Goal: Book appointment/travel/reservation

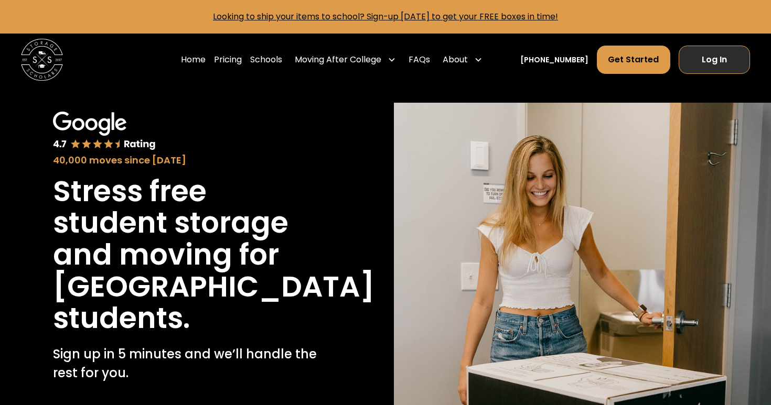
click at [706, 59] on link "Log In" at bounding box center [713, 60] width 71 height 28
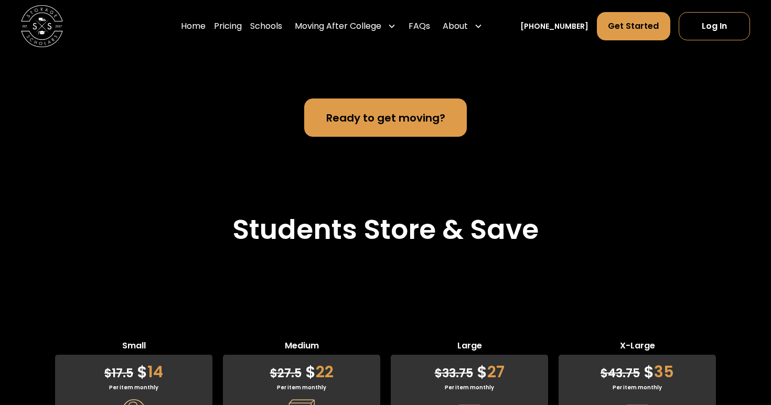
scroll to position [2525, 0]
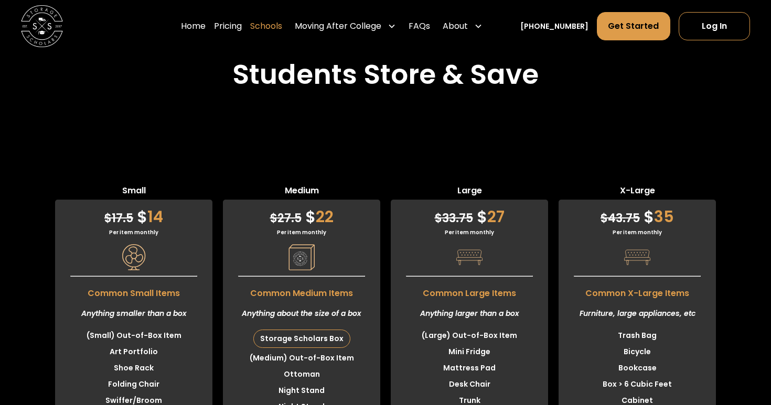
click at [278, 27] on link "Schools" at bounding box center [266, 26] width 32 height 29
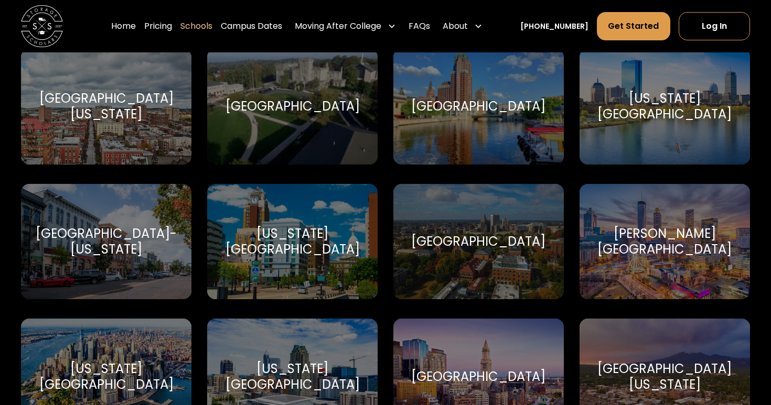
scroll to position [2952, 0]
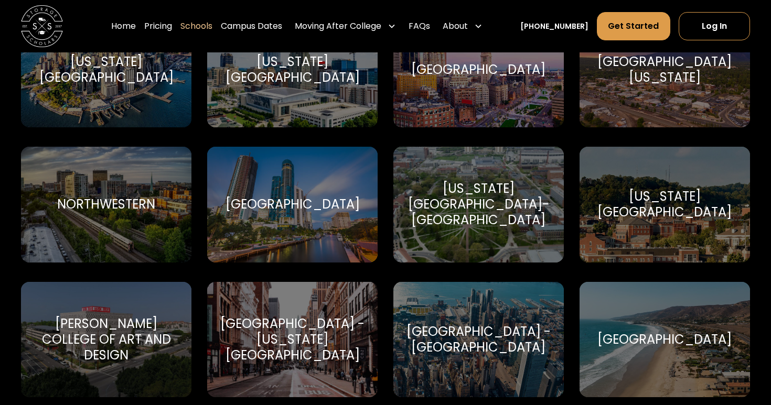
click at [481, 78] on div "[GEOGRAPHIC_DATA]" at bounding box center [478, 70] width 134 height 16
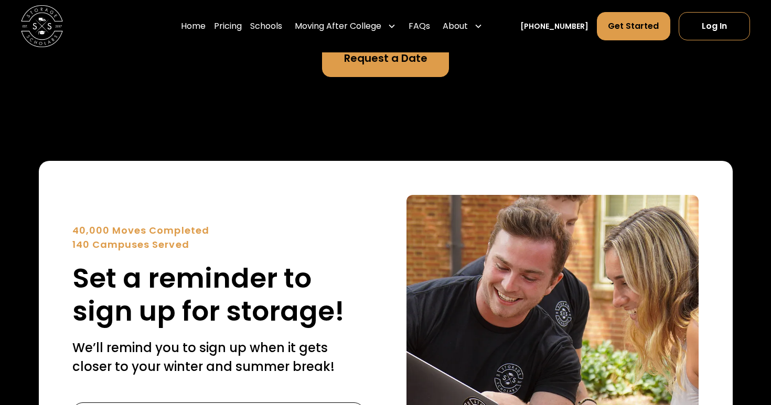
scroll to position [3738, 0]
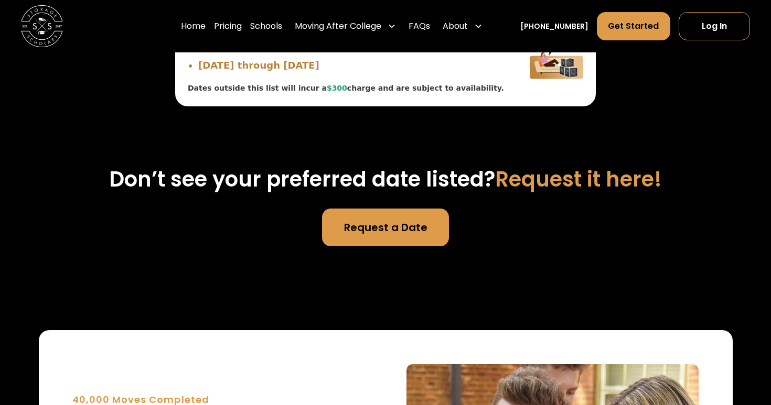
click at [361, 246] on link "Request a Date" at bounding box center [385, 228] width 126 height 38
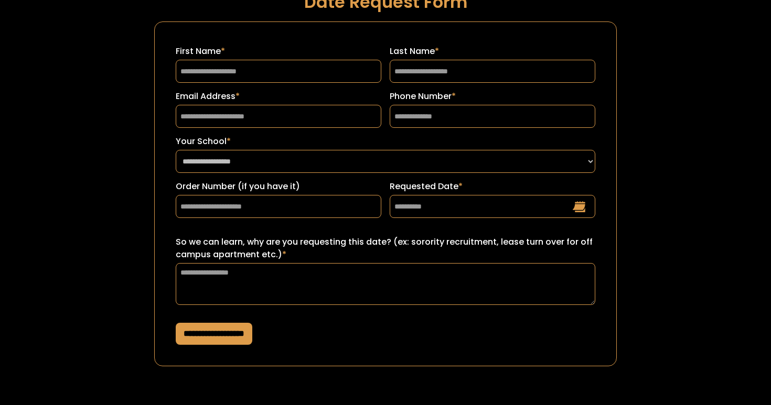
scroll to position [40, 0]
